Goal: Task Accomplishment & Management: Manage account settings

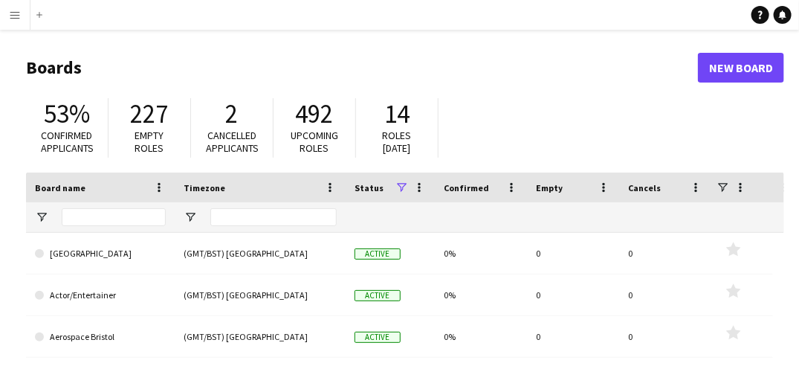
click at [18, 11] on app-icon "Menu" at bounding box center [15, 15] width 12 height 12
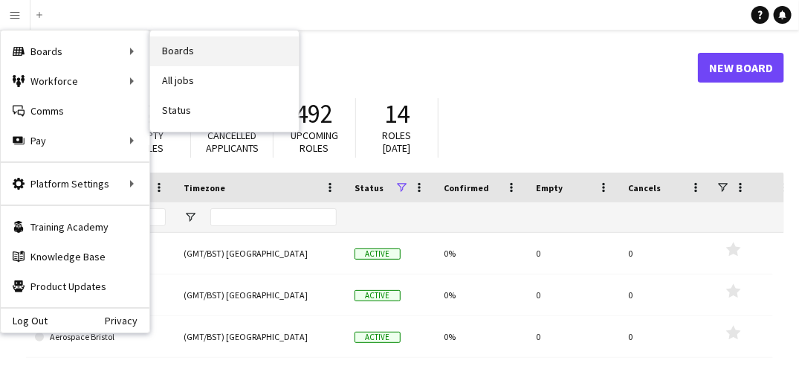
click at [178, 56] on link "Boards" at bounding box center [224, 51] width 149 height 30
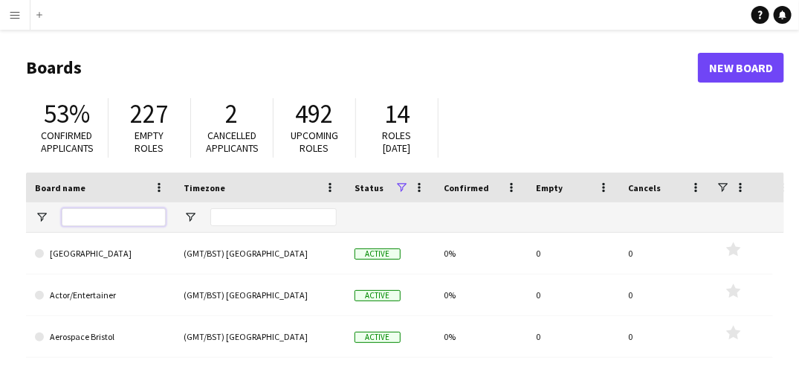
click at [100, 210] on input "Board name Filter Input" at bounding box center [114, 217] width 104 height 18
type input "**********"
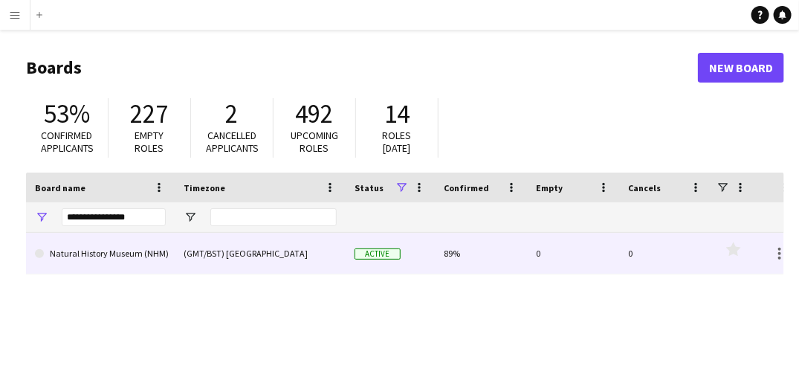
click at [108, 246] on link "Natural History Museum (NHM)" at bounding box center [100, 254] width 131 height 42
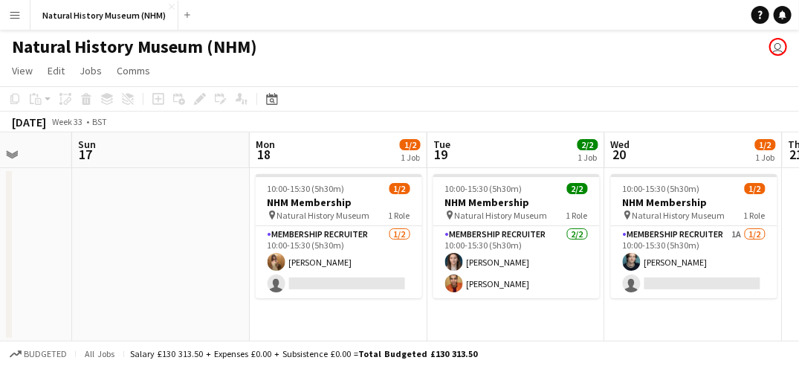
scroll to position [0, 676]
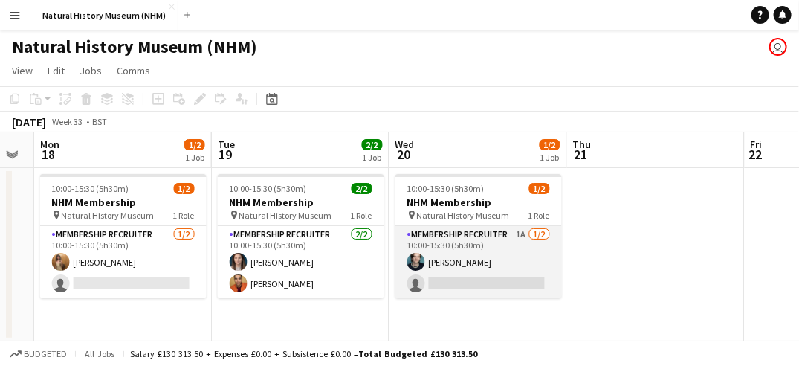
click at [518, 262] on app-card-role "Membership Recruiter 1A [DATE] 10:00-15:30 (5h30m) [PERSON_NAME] single-neutral…" at bounding box center [478, 262] width 166 height 72
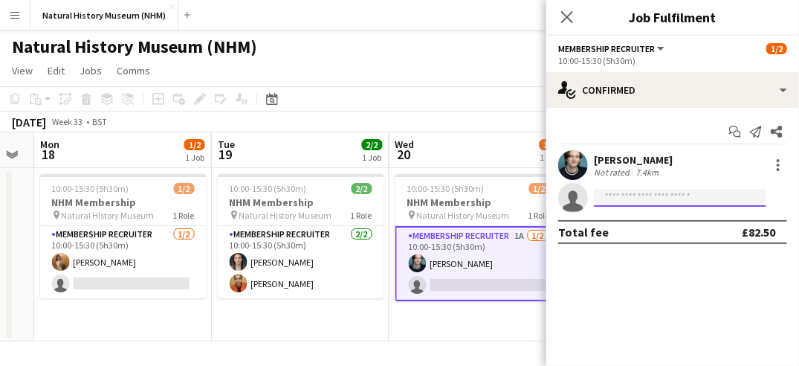
click at [620, 195] on input at bounding box center [680, 198] width 172 height 18
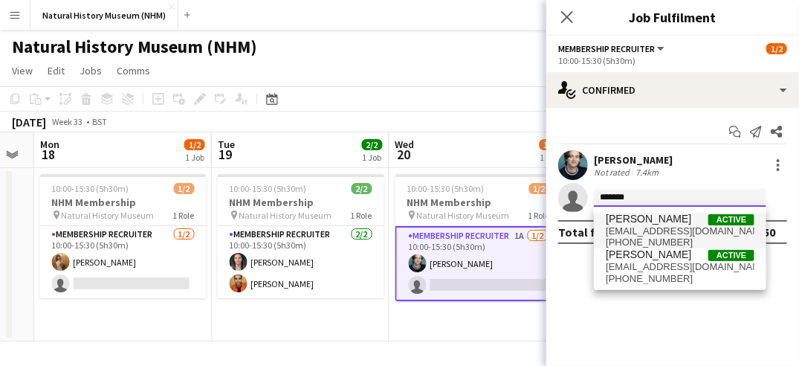
type input "*******"
click at [627, 224] on span "[PERSON_NAME]" at bounding box center [648, 219] width 85 height 13
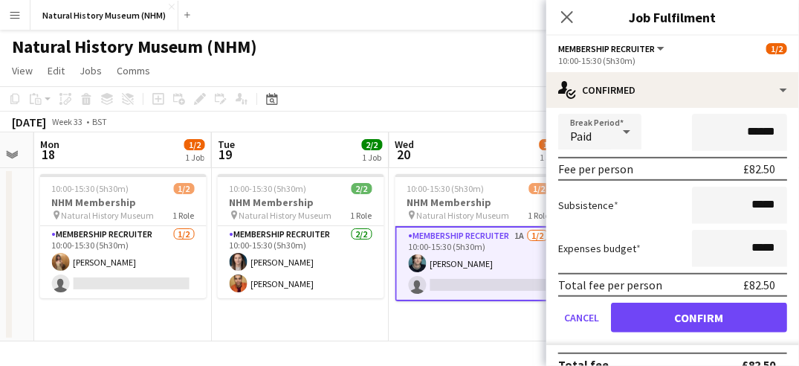
scroll to position [221, 0]
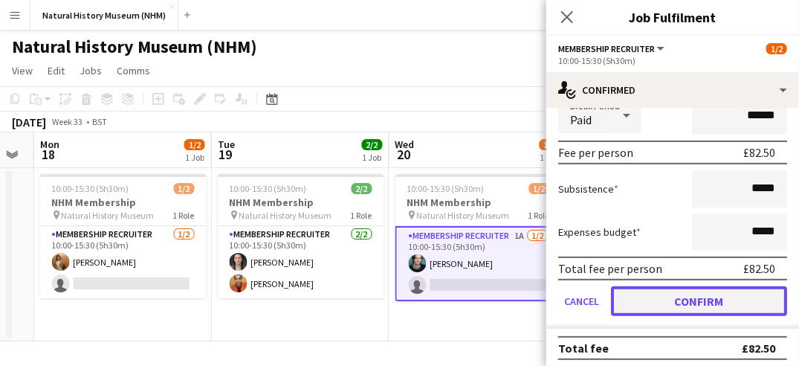
click at [690, 304] on button "Confirm" at bounding box center [699, 301] width 176 height 30
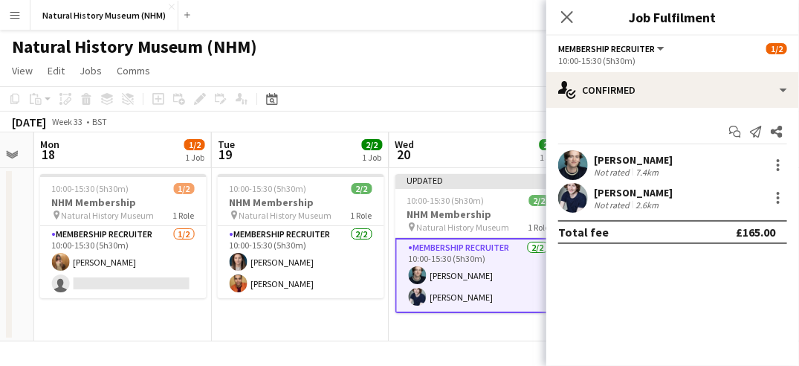
scroll to position [0, 0]
click at [562, 14] on icon "Close pop-in" at bounding box center [567, 17] width 14 height 14
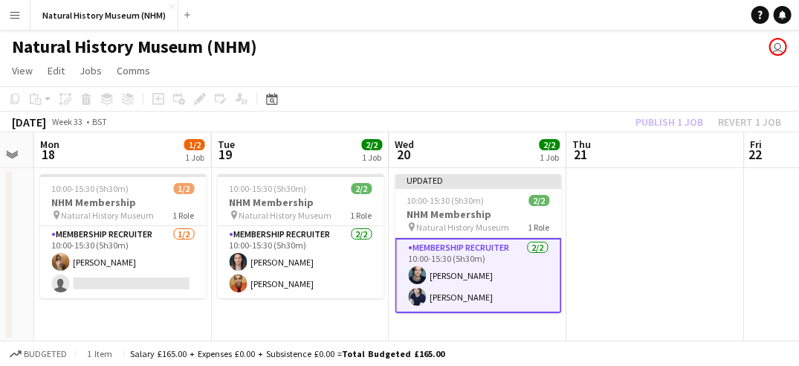
click at [513, 275] on app-card-role "Membership Recruiter [DATE] 10:00-15:30 (5h30m) [PERSON_NAME] [PERSON_NAME]" at bounding box center [478, 275] width 166 height 75
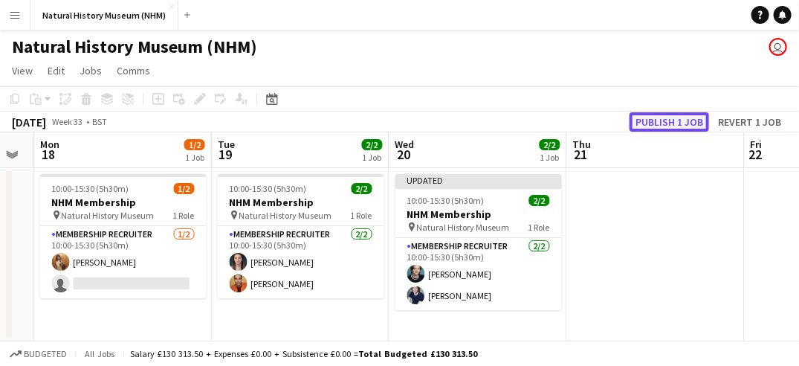
click at [680, 116] on button "Publish 1 job" at bounding box center [670, 121] width 80 height 19
